Goal: Information Seeking & Learning: Learn about a topic

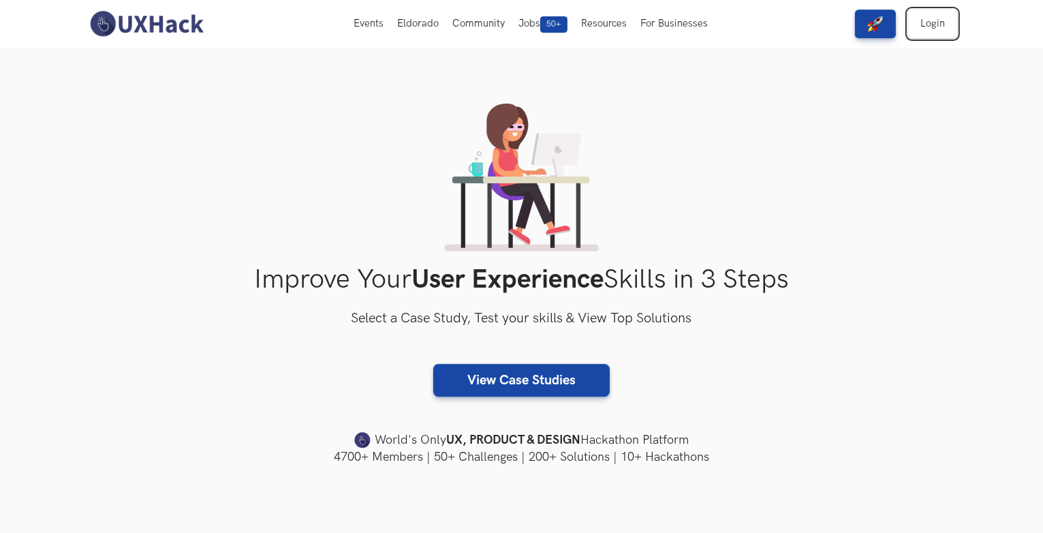
click at [927, 24] on link "Login" at bounding box center [932, 24] width 49 height 29
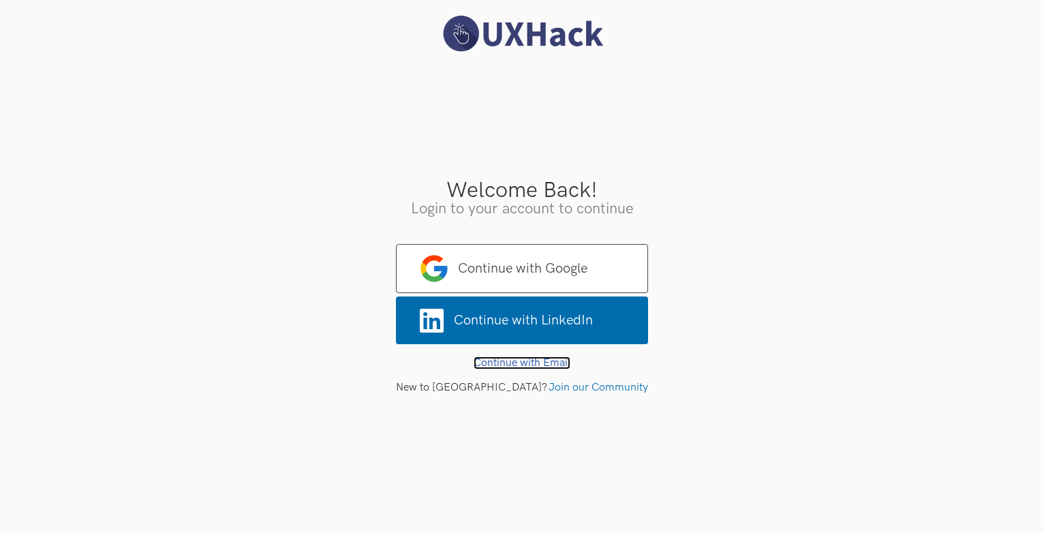
click at [532, 359] on link "Continue with Email" at bounding box center [522, 362] width 97 height 13
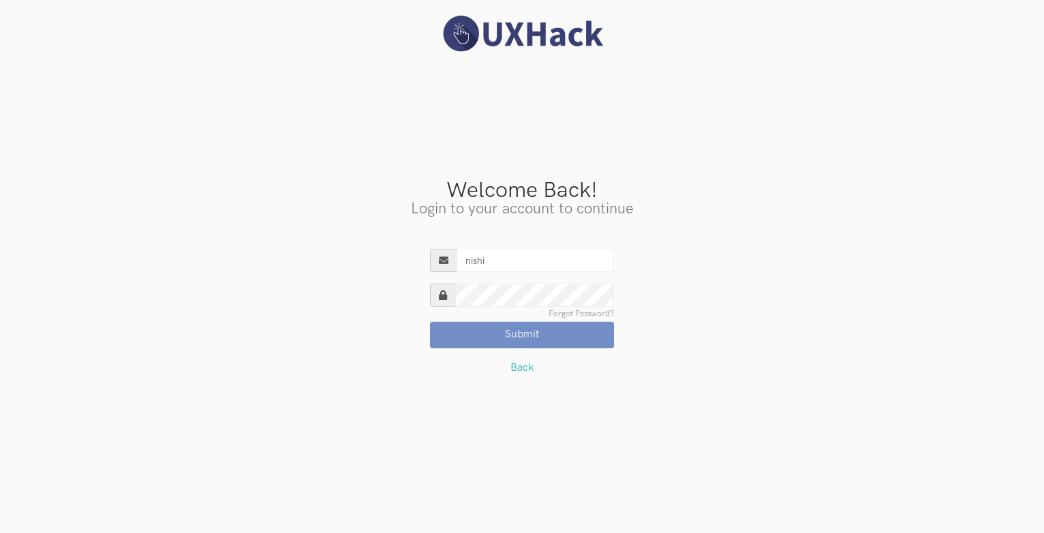
type input "nishithgupta83@gmail.com"
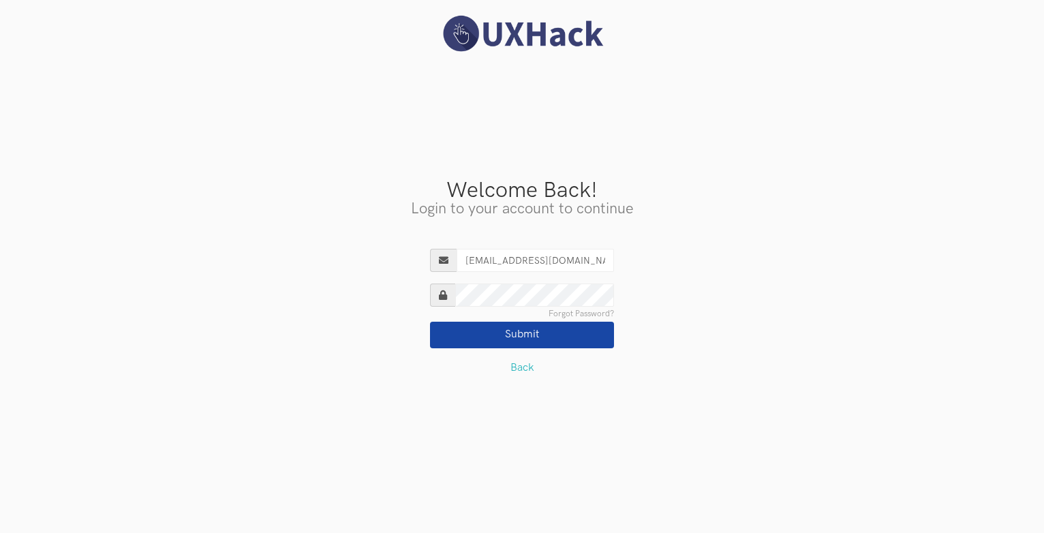
click at [430, 322] on button "Submit" at bounding box center [522, 335] width 184 height 26
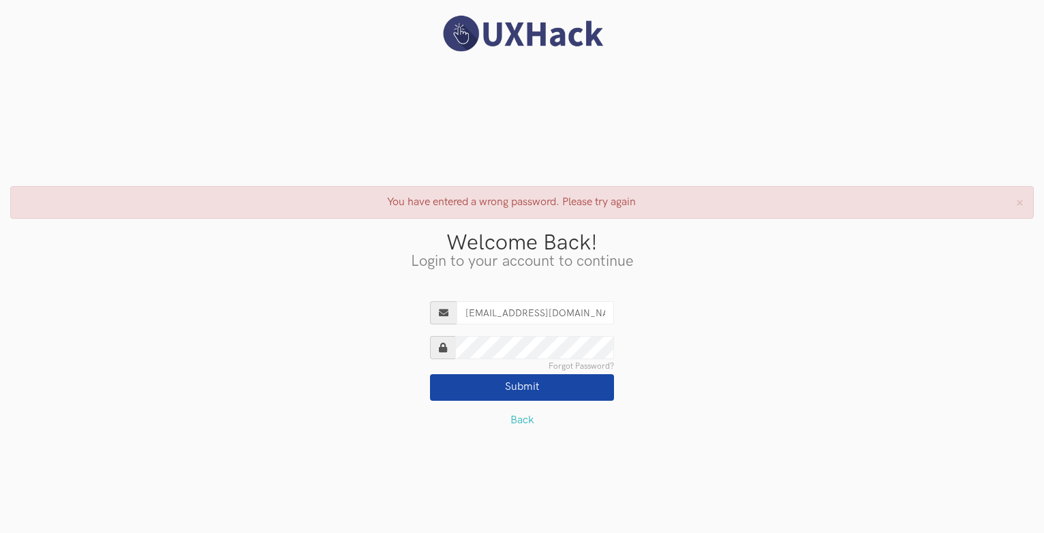
click at [430, 374] on button "Submit" at bounding box center [522, 387] width 184 height 26
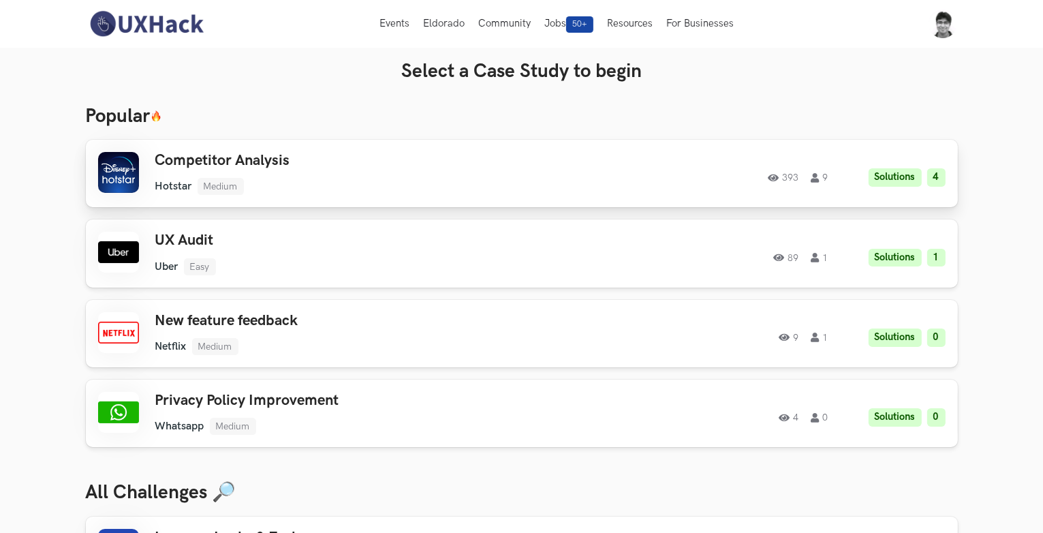
click at [373, 185] on ul "Hotstar Medium" at bounding box center [348, 186] width 387 height 17
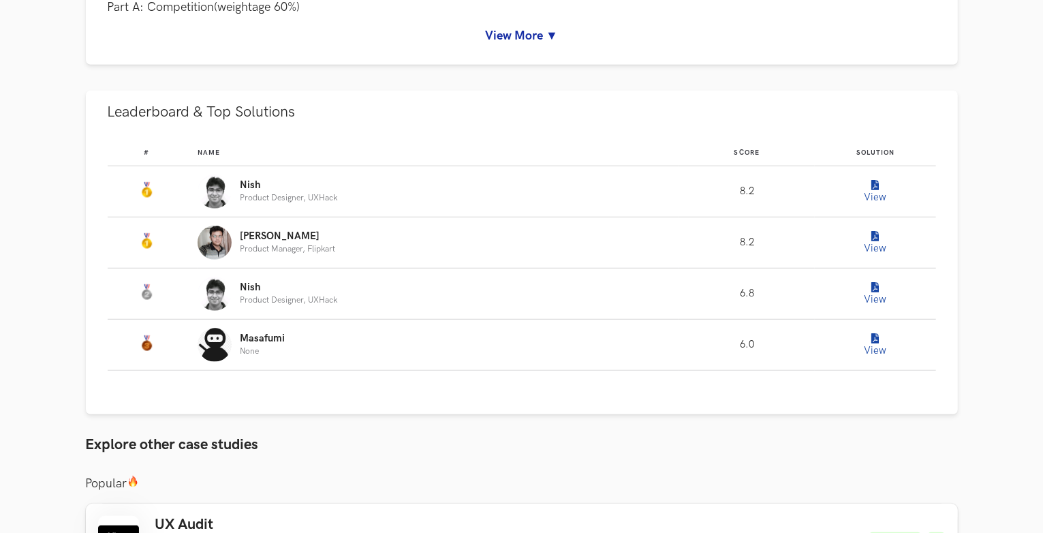
scroll to position [776, 0]
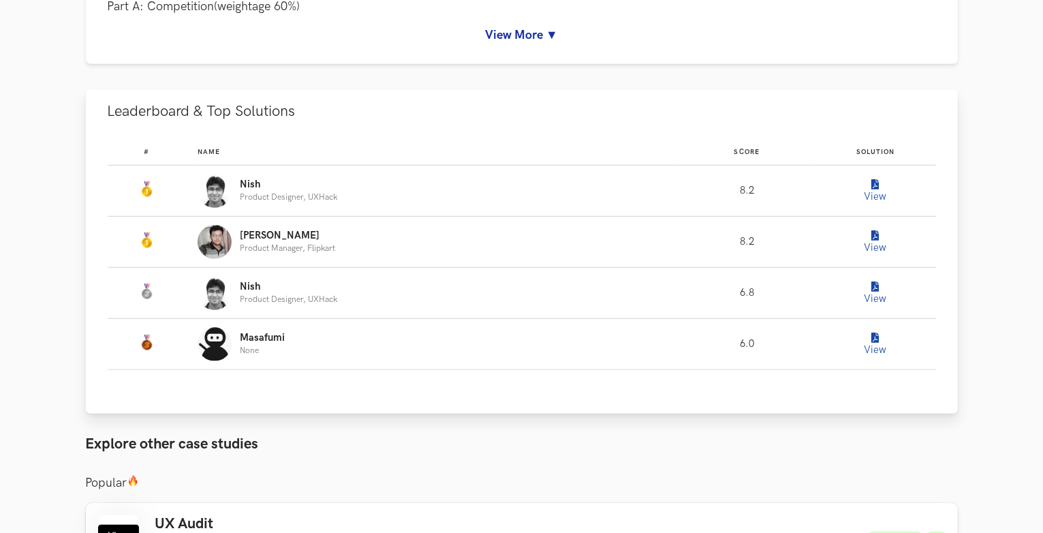
click at [875, 231] on icon "Leaderboard" at bounding box center [874, 236] width 7 height 10
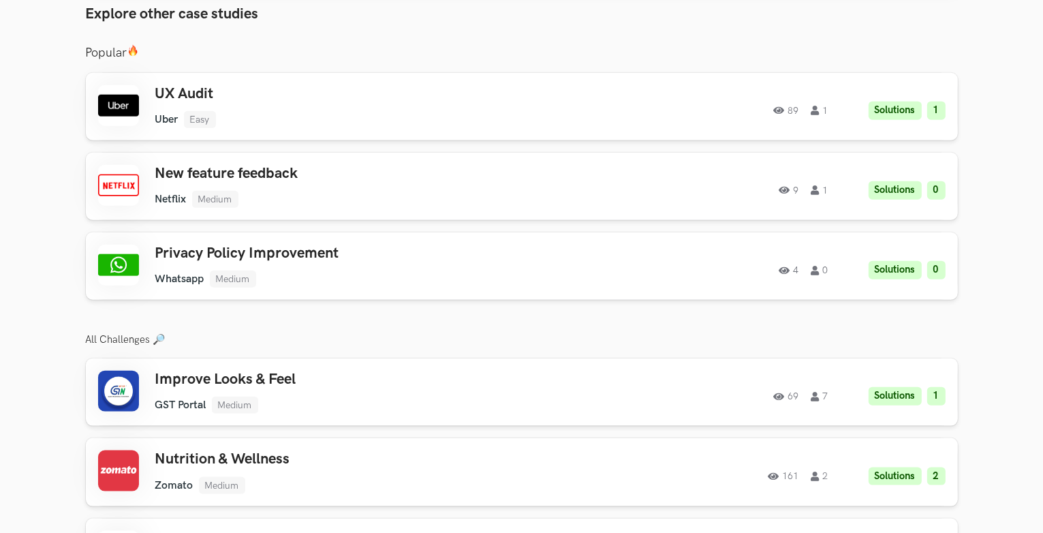
scroll to position [1550, 0]
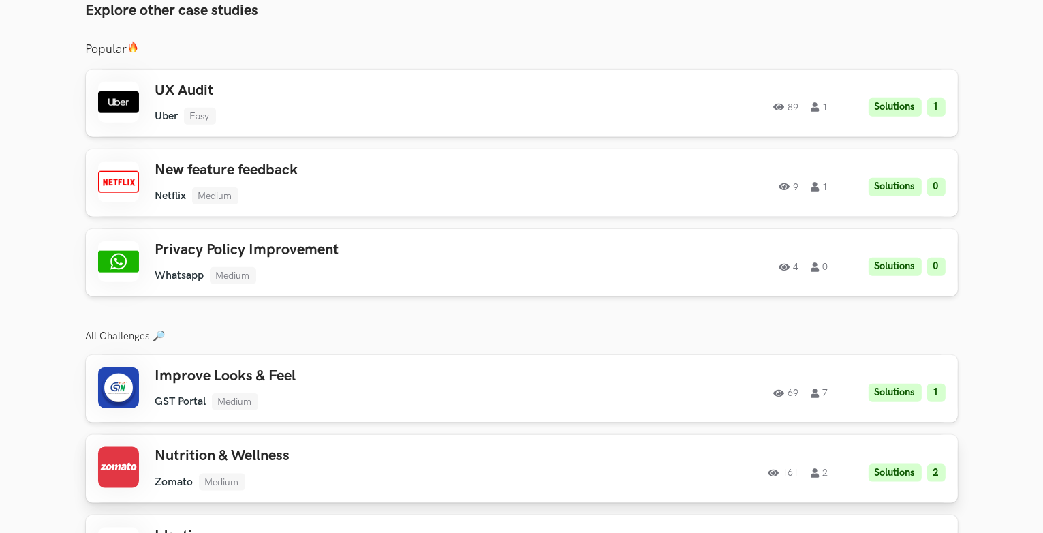
click at [446, 457] on h3 "Nutrition & Wellness" at bounding box center [348, 456] width 387 height 18
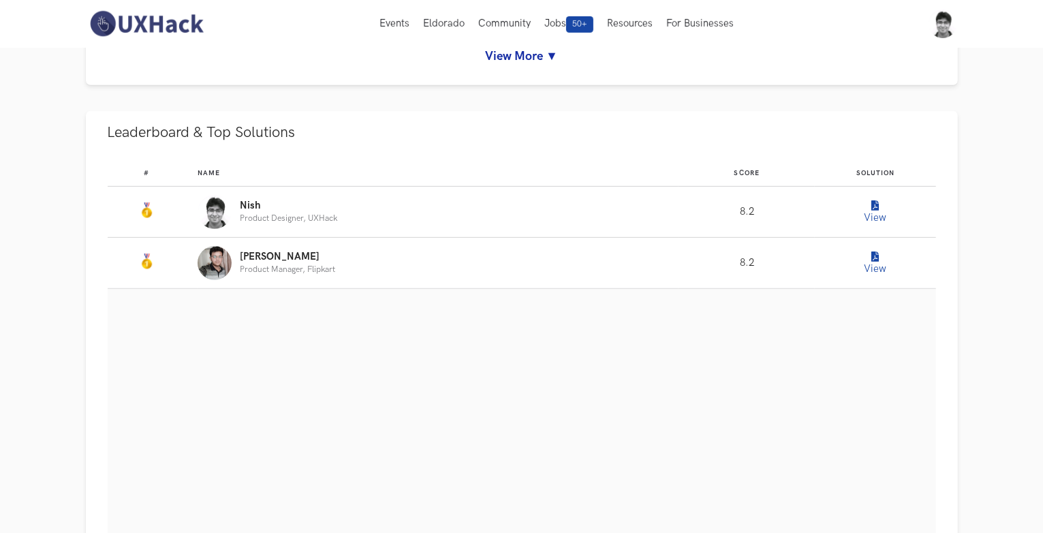
scroll to position [754, 0]
click at [875, 215] on button "View" at bounding box center [875, 213] width 27 height 27
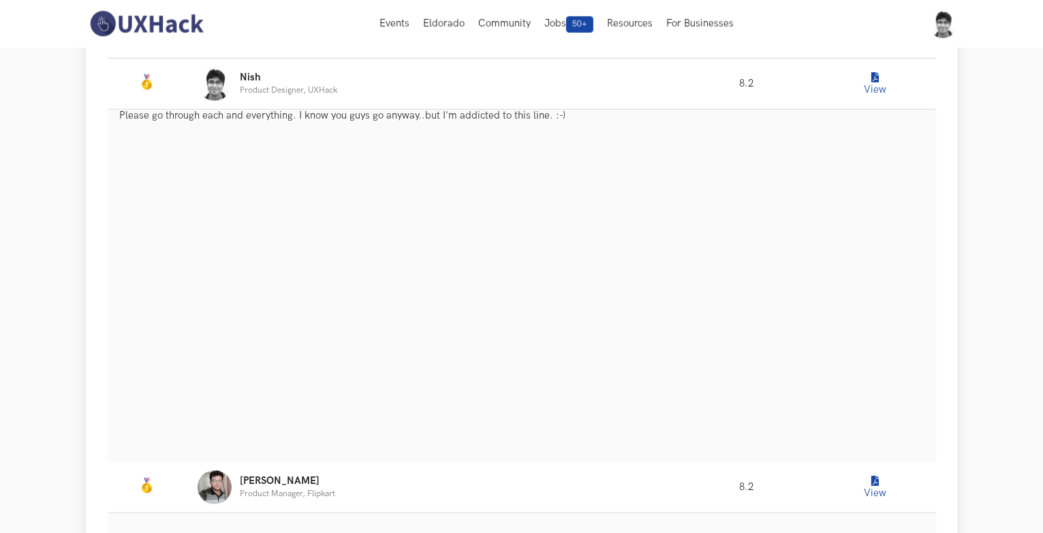
scroll to position [882, 0]
click at [869, 488] on button "View" at bounding box center [875, 487] width 27 height 27
click at [872, 82] on icon "Leaderboard" at bounding box center [874, 79] width 7 height 10
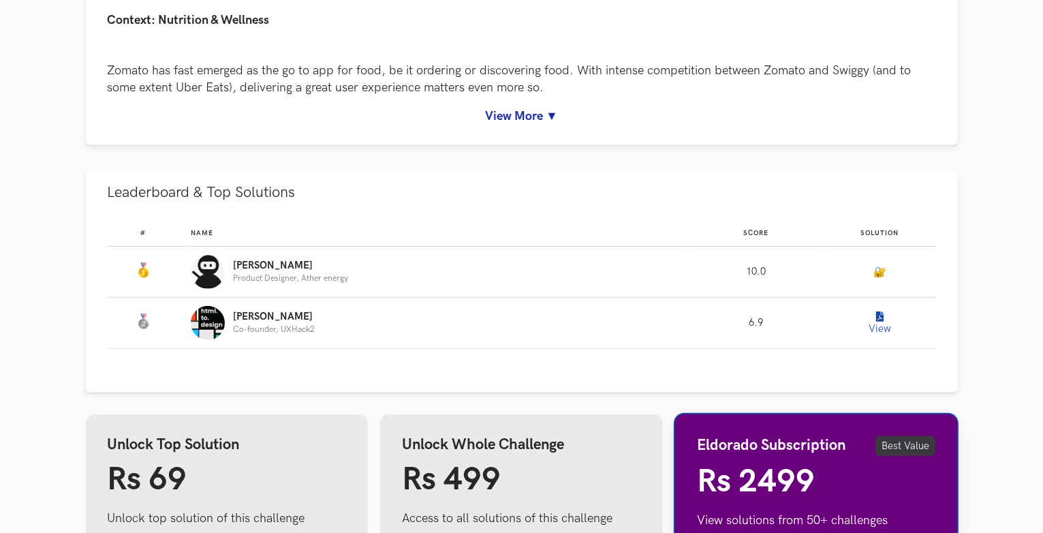
scroll to position [700, 0]
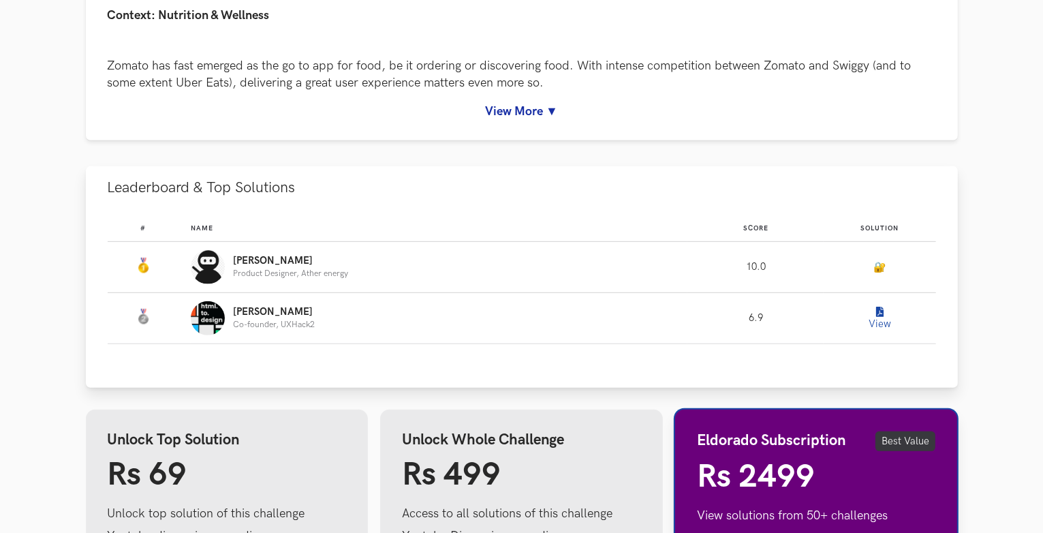
click at [880, 313] on icon "Leaderboard" at bounding box center [879, 312] width 7 height 10
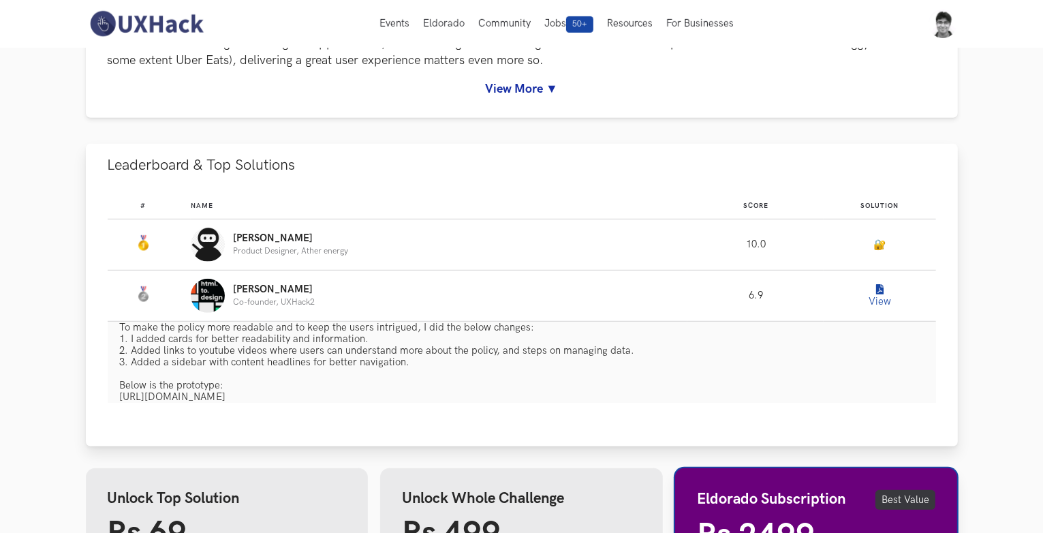
scroll to position [724, 0]
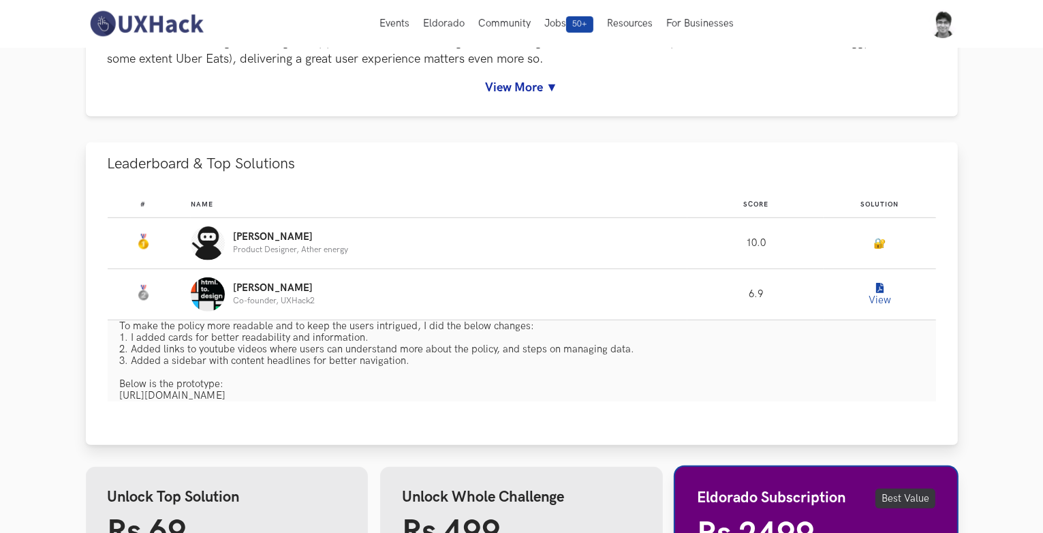
click at [876, 285] on icon "Leaderboard" at bounding box center [879, 288] width 7 height 10
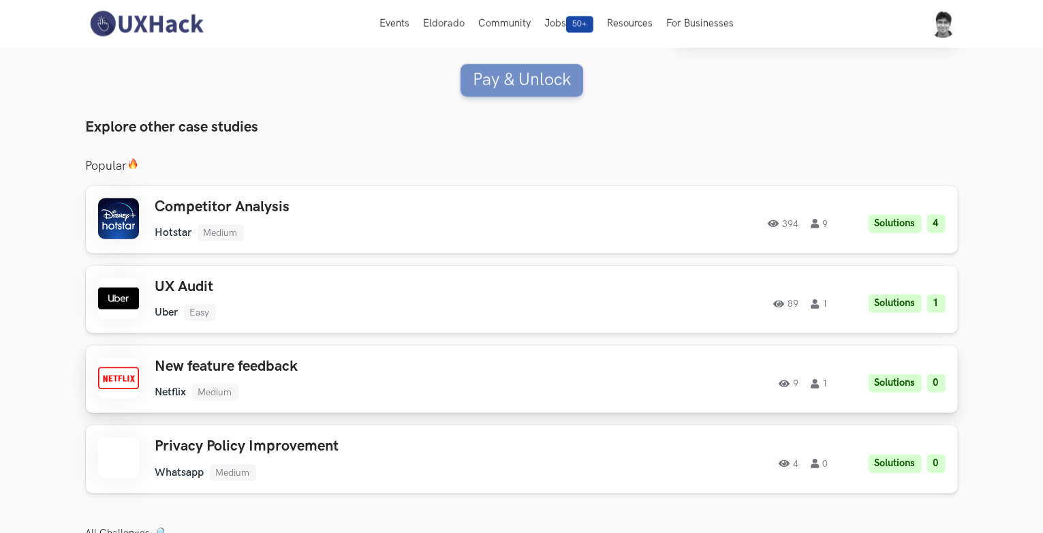
scroll to position [1332, 0]
